Goal: Task Accomplishment & Management: Use online tool/utility

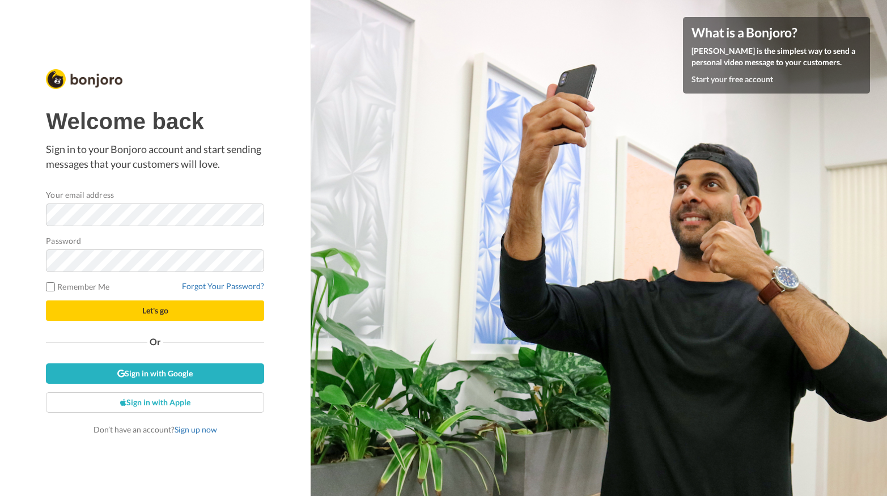
click at [149, 312] on span "Let's go" at bounding box center [155, 310] width 26 height 10
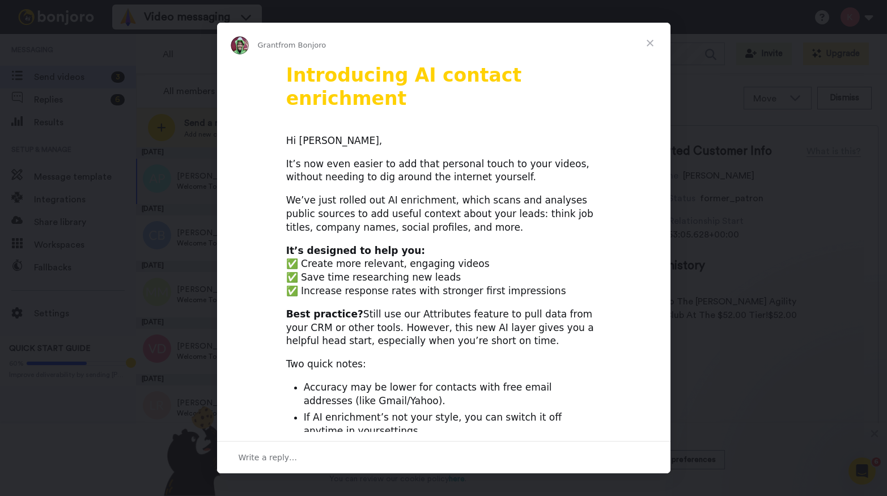
click at [653, 45] on span "Close" at bounding box center [650, 43] width 41 height 41
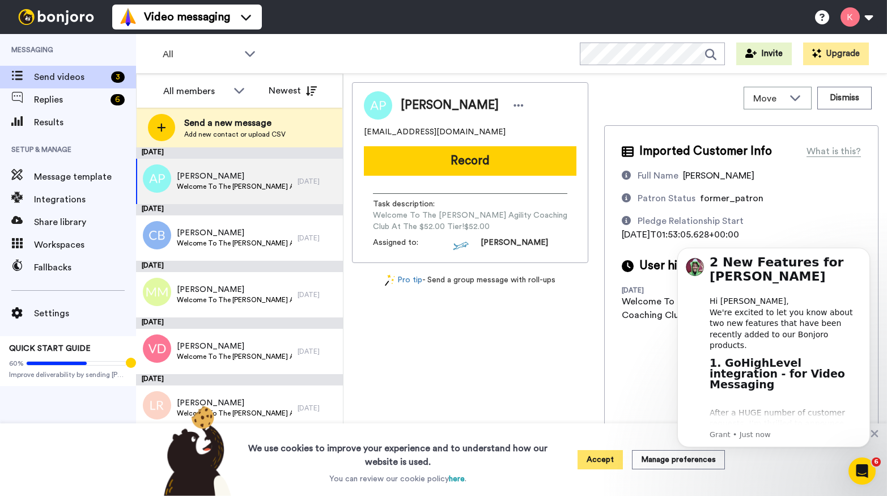
click at [587, 462] on button "Accept" at bounding box center [599, 459] width 45 height 19
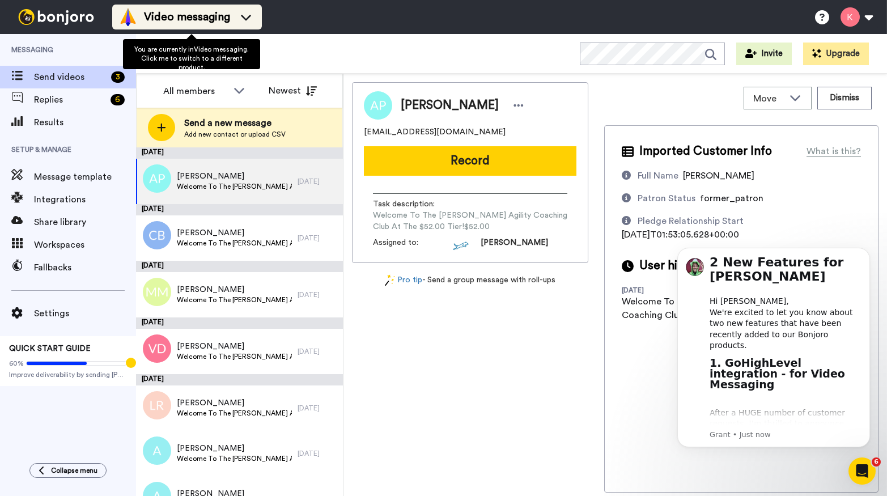
click at [211, 14] on span "Video messaging" at bounding box center [187, 17] width 86 height 16
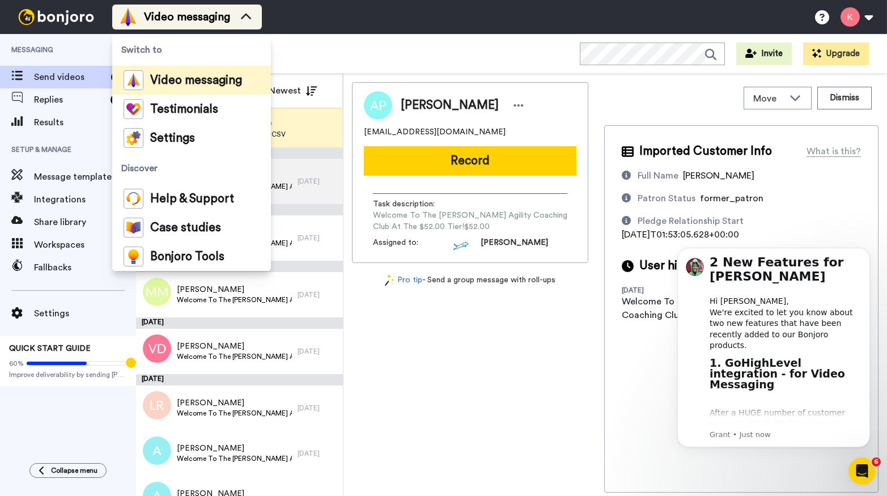
click at [211, 14] on span "Video messaging" at bounding box center [187, 17] width 86 height 16
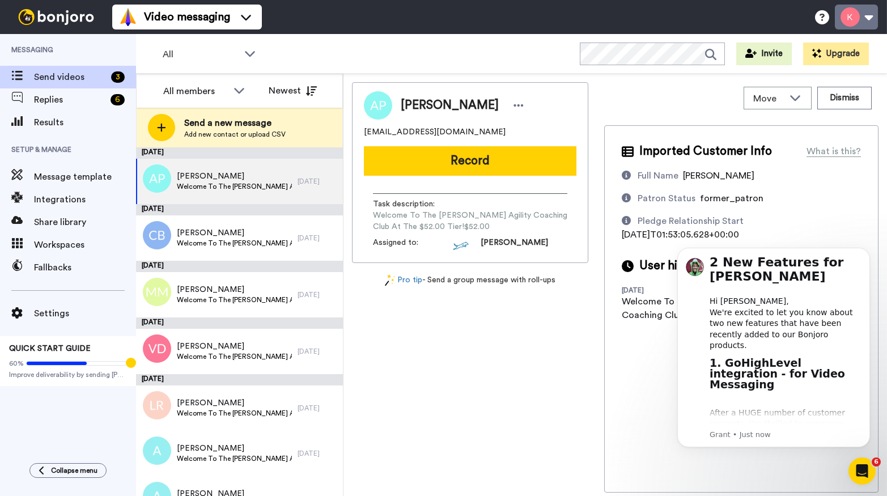
click at [853, 22] on button at bounding box center [856, 17] width 43 height 25
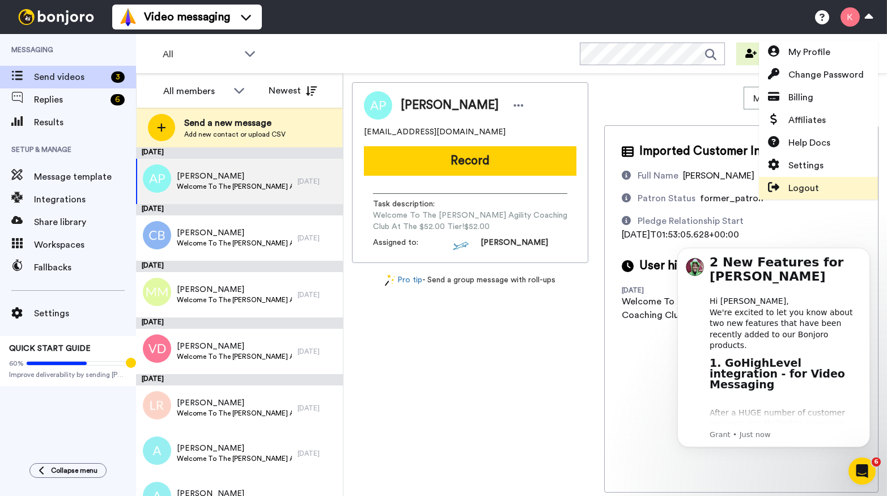
click at [796, 184] on span "Logout" at bounding box center [803, 188] width 31 height 14
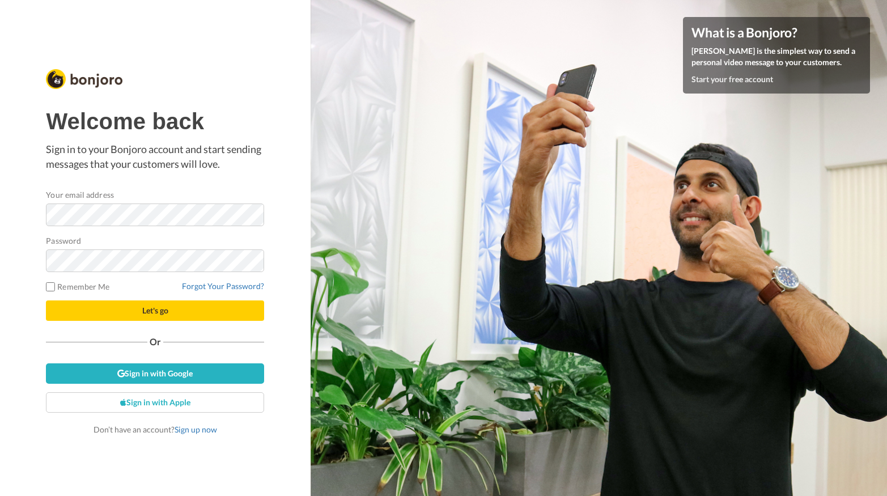
click at [299, 263] on div "Welcome back Sign in to your Bonjoro account and start sending messages that yo…" at bounding box center [155, 248] width 311 height 496
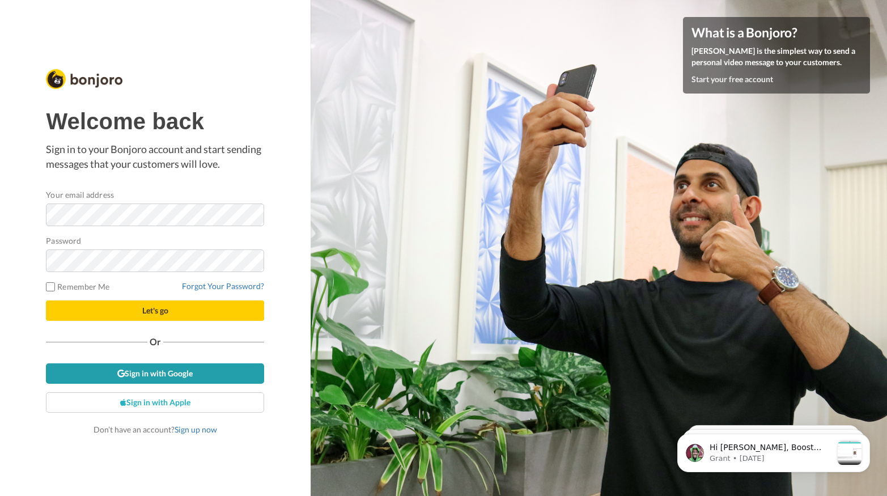
click at [160, 373] on link "Sign in with Google" at bounding box center [155, 373] width 218 height 20
click at [233, 309] on button "Let's go" at bounding box center [155, 310] width 218 height 20
